Goal: Find specific page/section: Find specific page/section

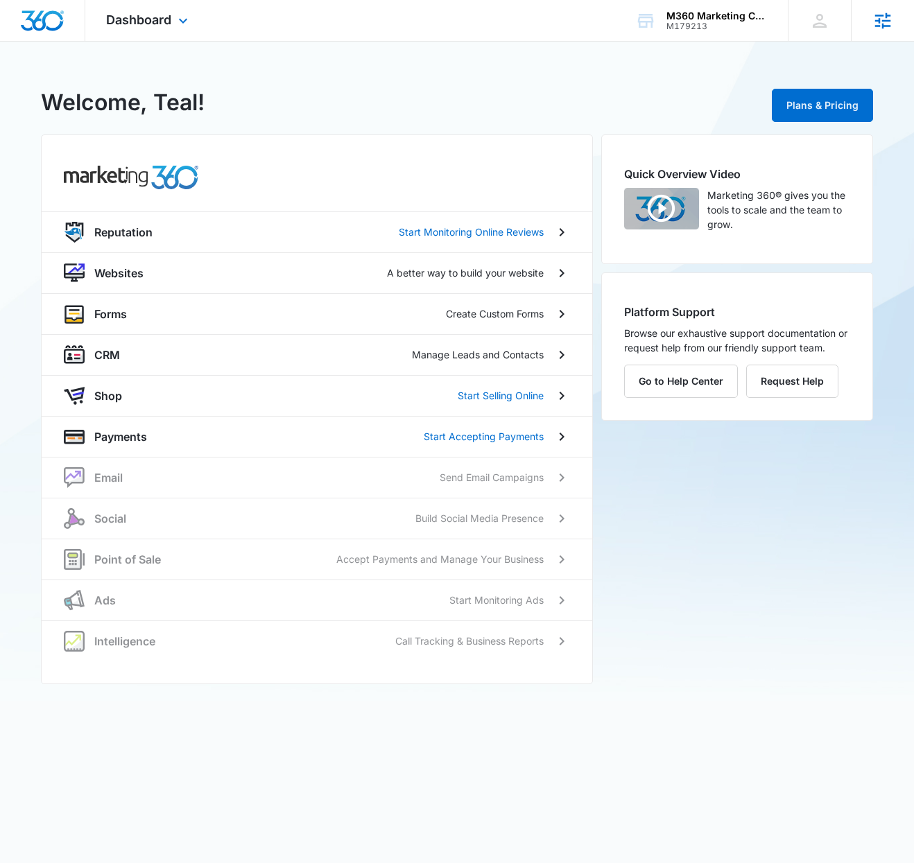
click at [883, 17] on icon at bounding box center [882, 20] width 21 height 21
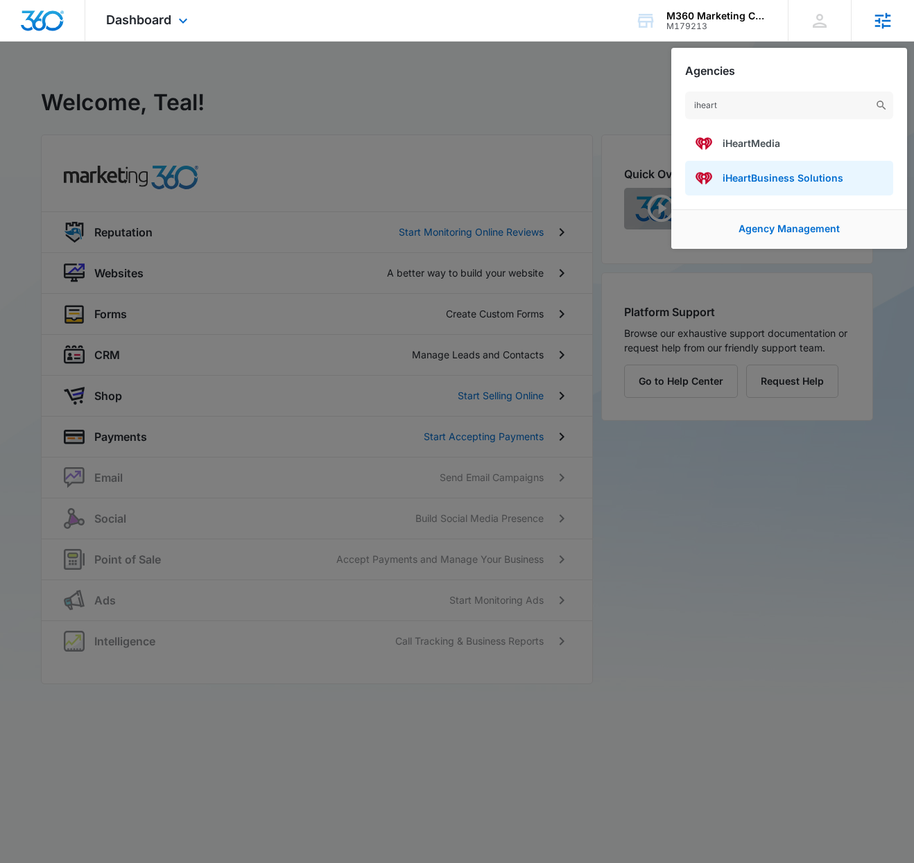
type input "iheart"
click at [810, 171] on link "iHeartBusiness Solutions" at bounding box center [789, 178] width 208 height 35
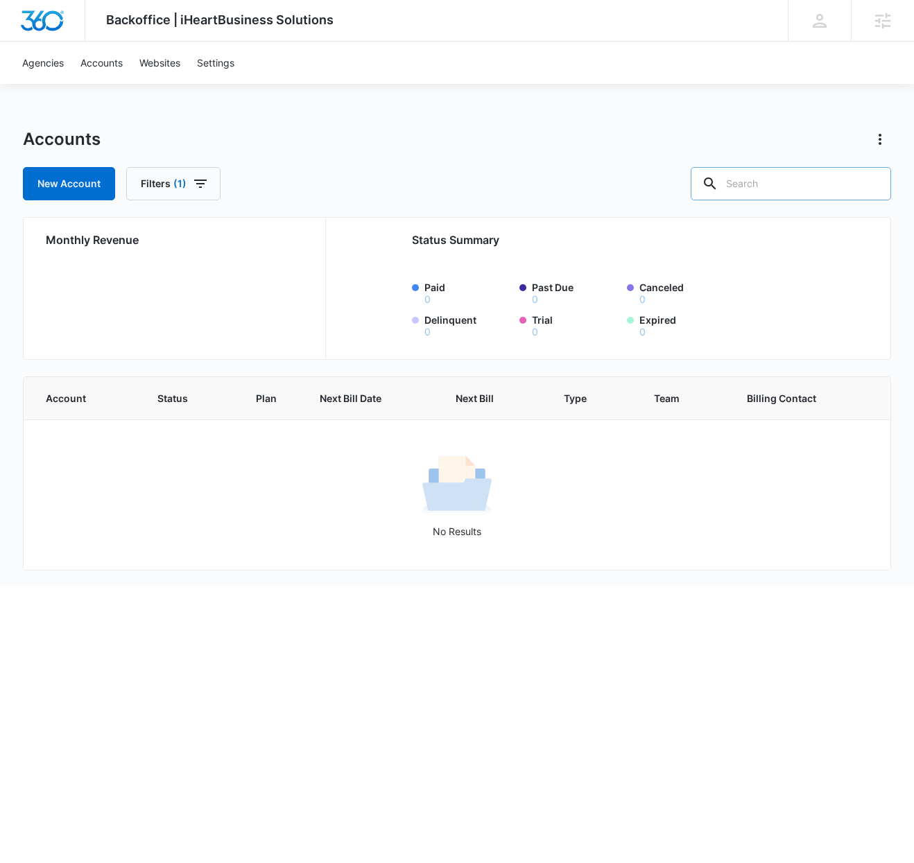
click at [794, 184] on input "text" at bounding box center [790, 183] width 200 height 33
type input "jasper"
click at [196, 180] on icon "button" at bounding box center [200, 184] width 12 height 8
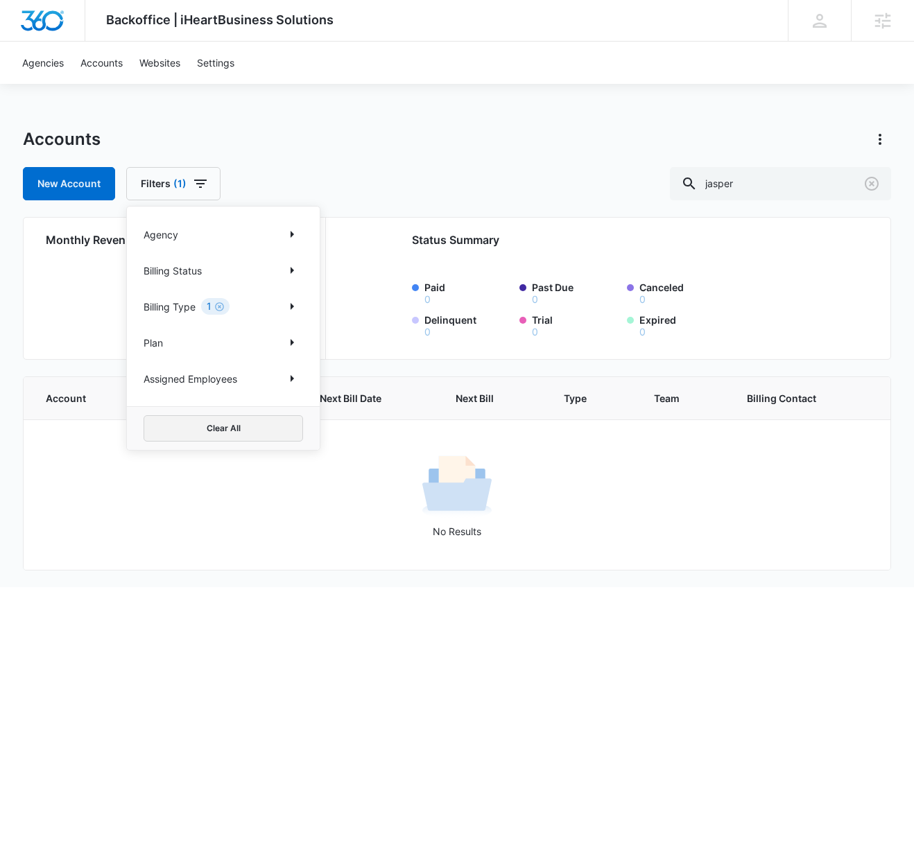
click at [248, 431] on button "Clear All" at bounding box center [223, 428] width 159 height 26
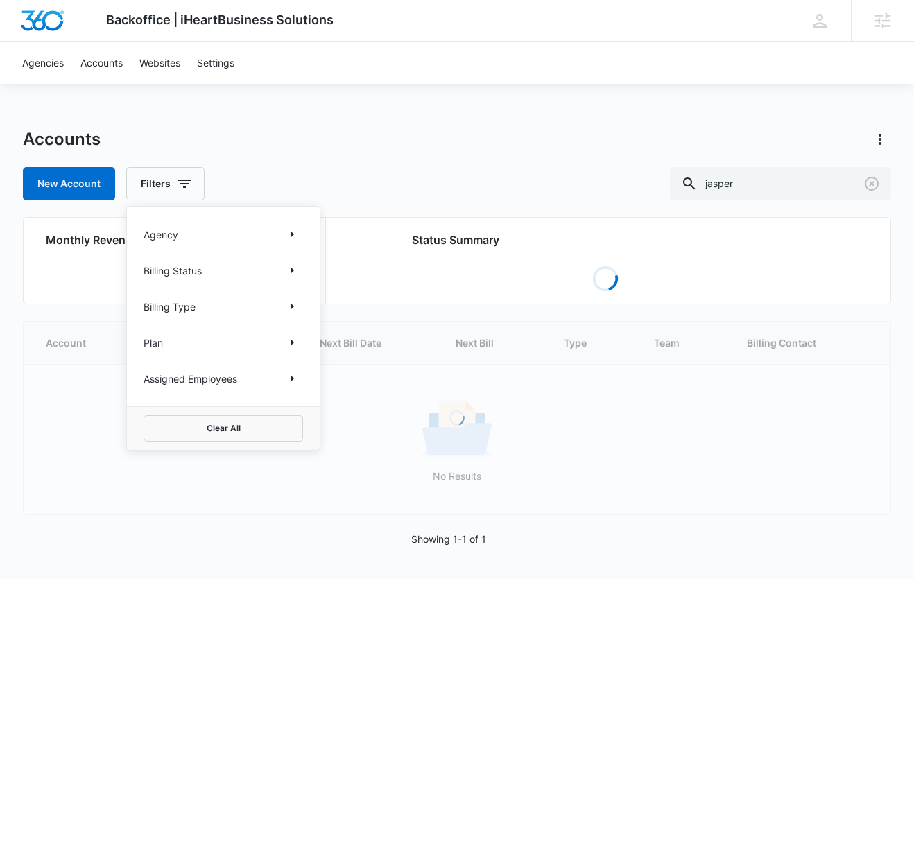
click at [382, 132] on div "Accounts" at bounding box center [457, 139] width 868 height 22
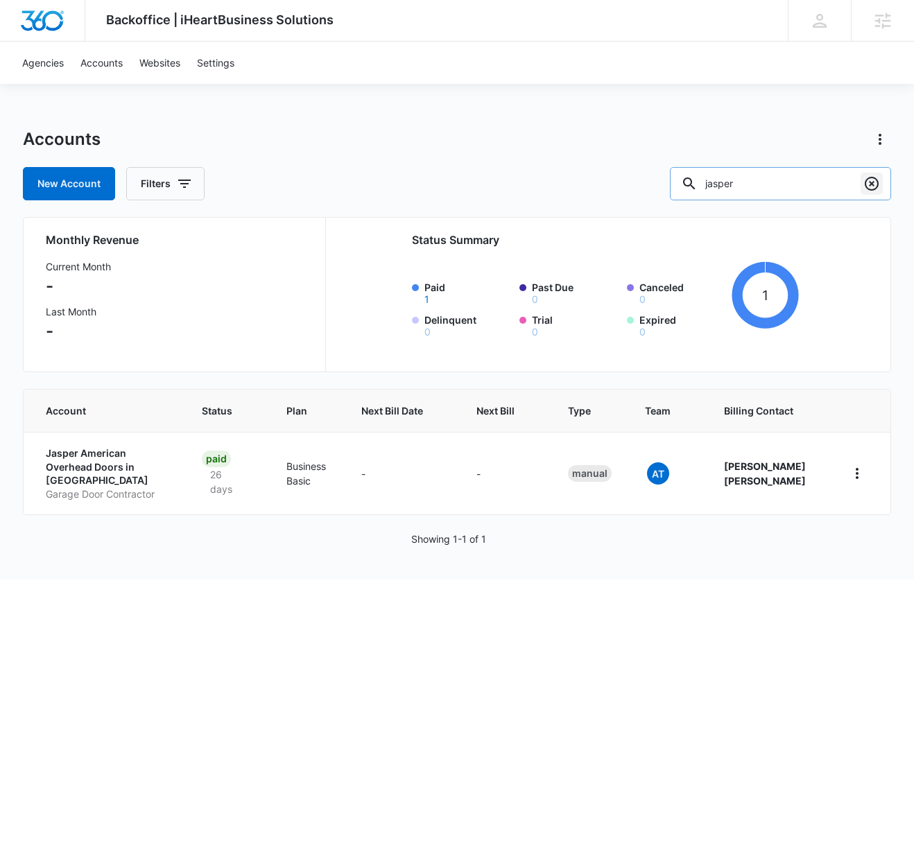
click at [868, 178] on icon "Clear" at bounding box center [872, 184] width 14 height 14
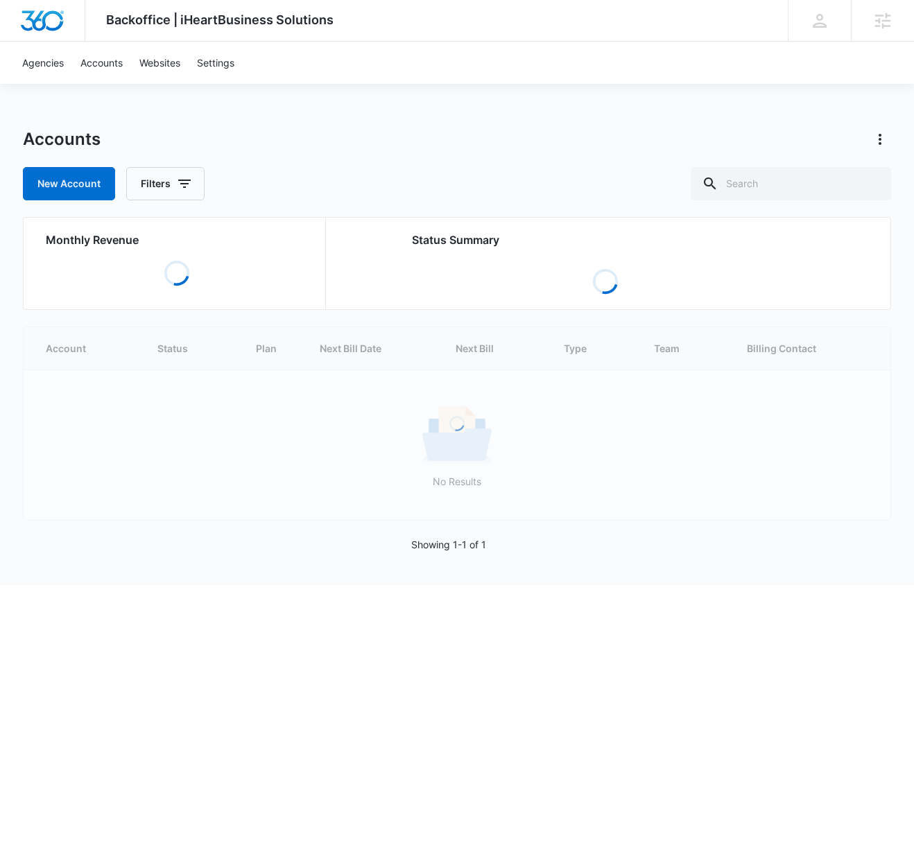
click at [626, 125] on div "Backoffice | iHeartBusiness Solutions Apps Settings TT Teal Tuckness teal.tuckn…" at bounding box center [457, 292] width 914 height 585
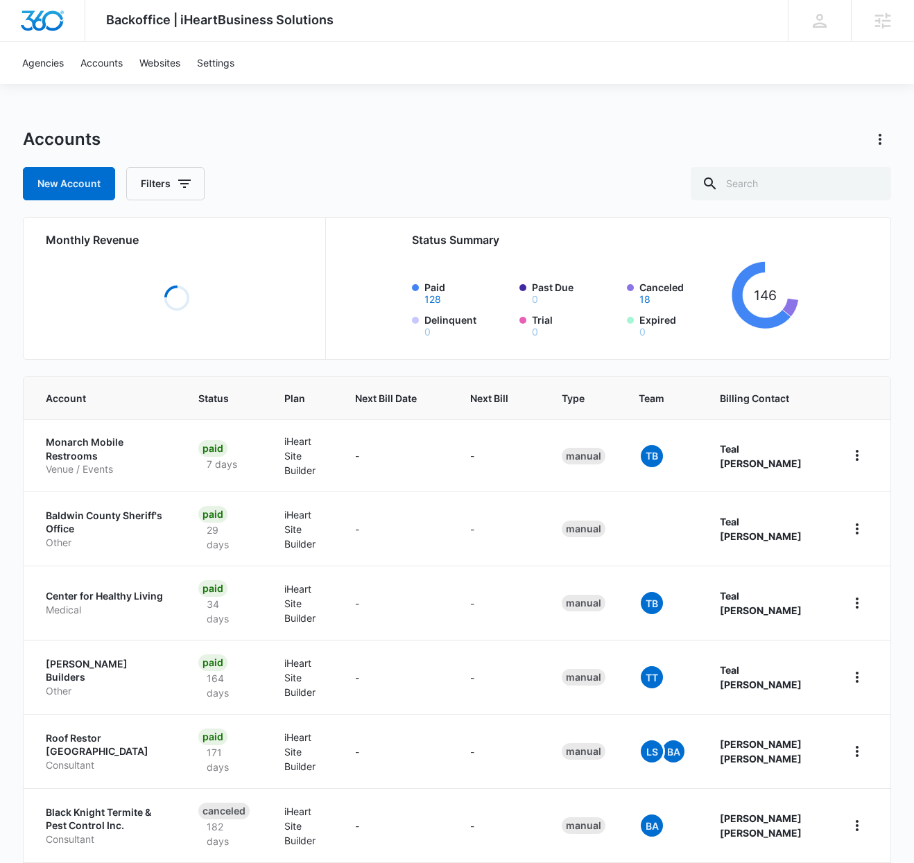
click at [627, 121] on div "Backoffice | iHeartBusiness Solutions Apps Settings TT Teal Tuckness teal.tuckn…" at bounding box center [457, 622] width 914 height 1244
